Goal: Participate in discussion: Engage in conversation with other users on a specific topic

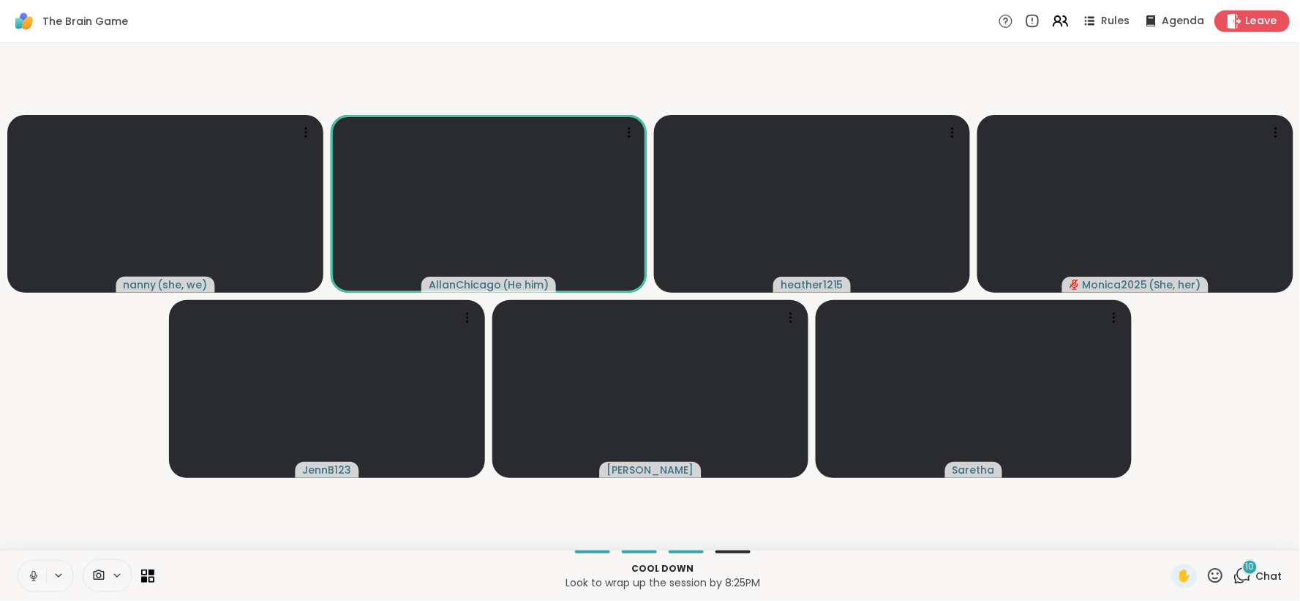
click at [1246, 23] on span "Leave" at bounding box center [1262, 21] width 32 height 15
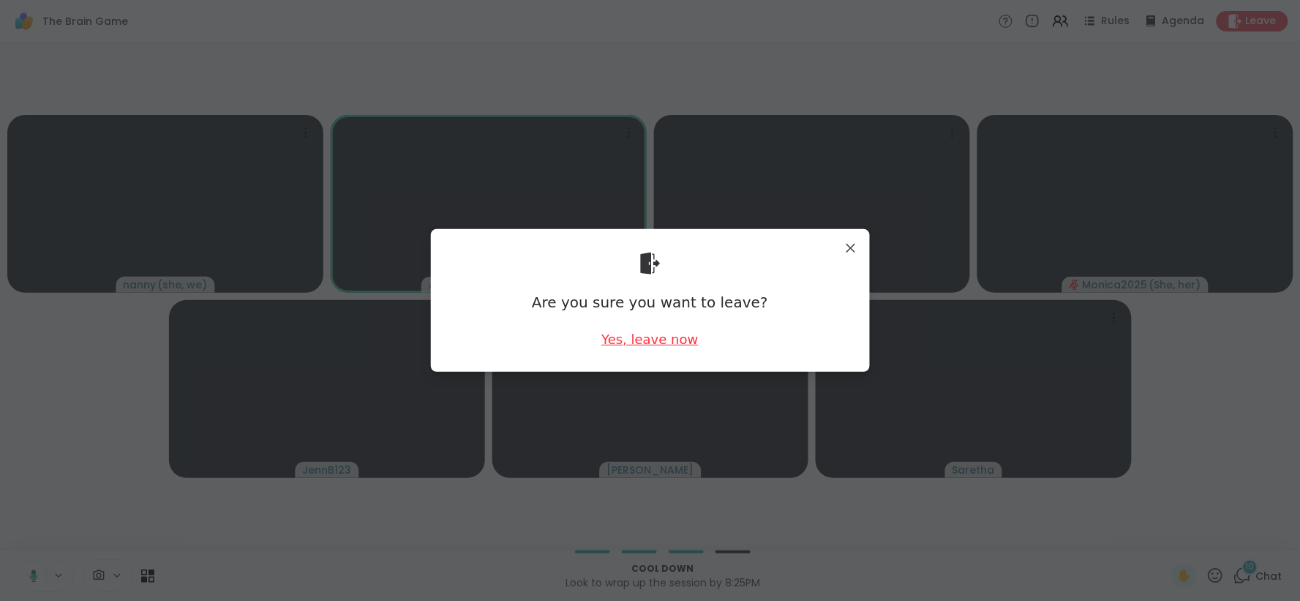
click at [613, 338] on div "Yes, leave now" at bounding box center [650, 339] width 97 height 18
